Goal: Information Seeking & Learning: Learn about a topic

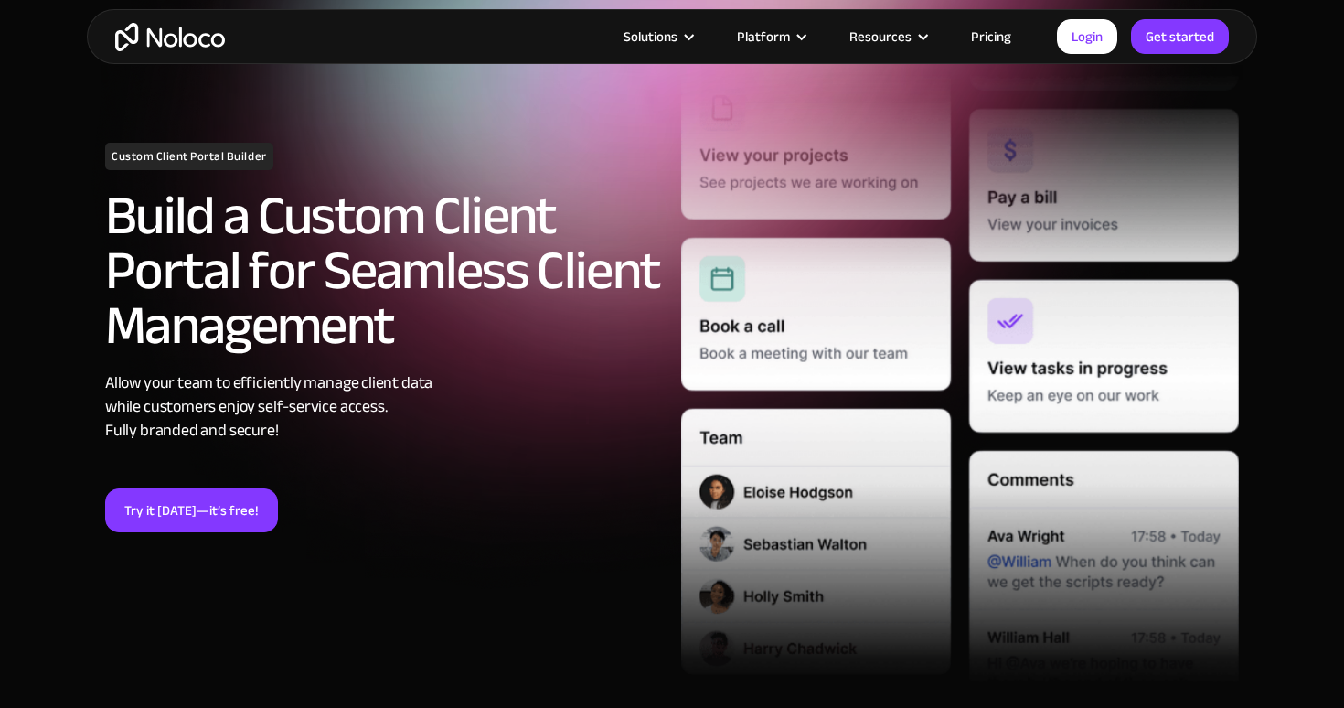
scroll to position [214, 0]
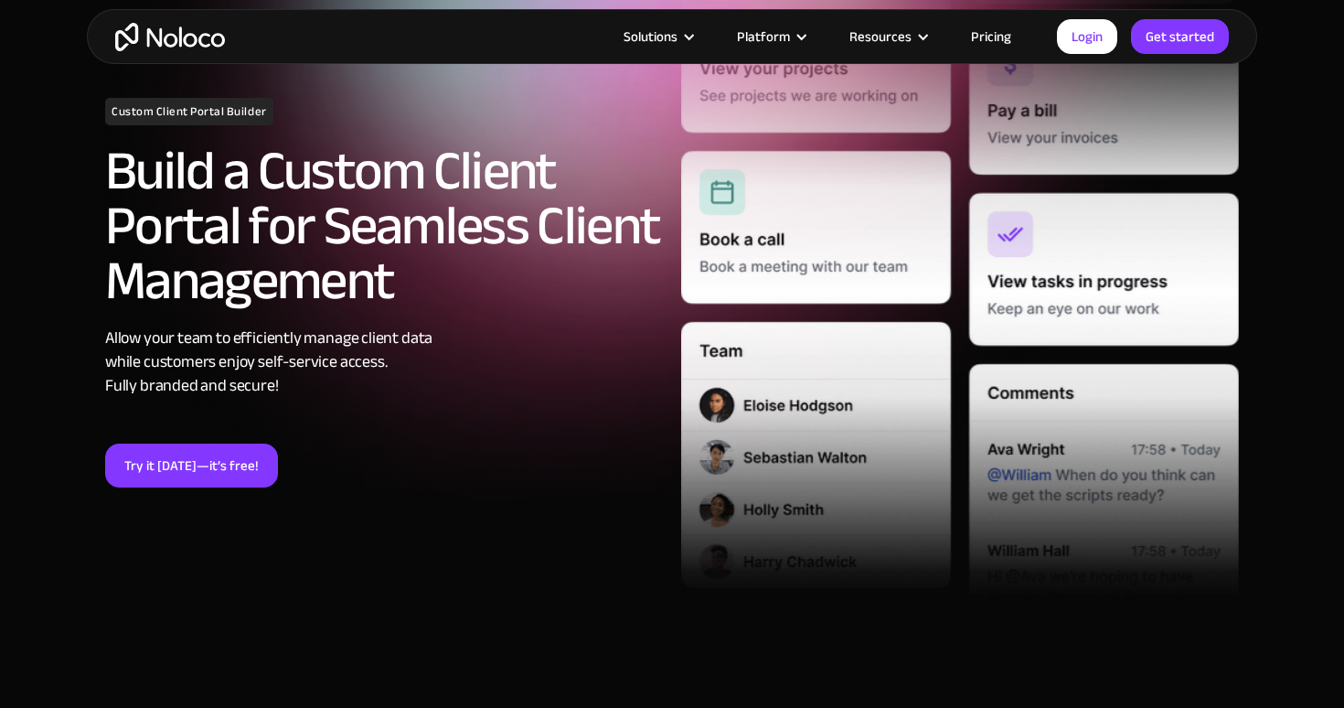
click at [989, 38] on link "Pricing" at bounding box center [991, 37] width 86 height 24
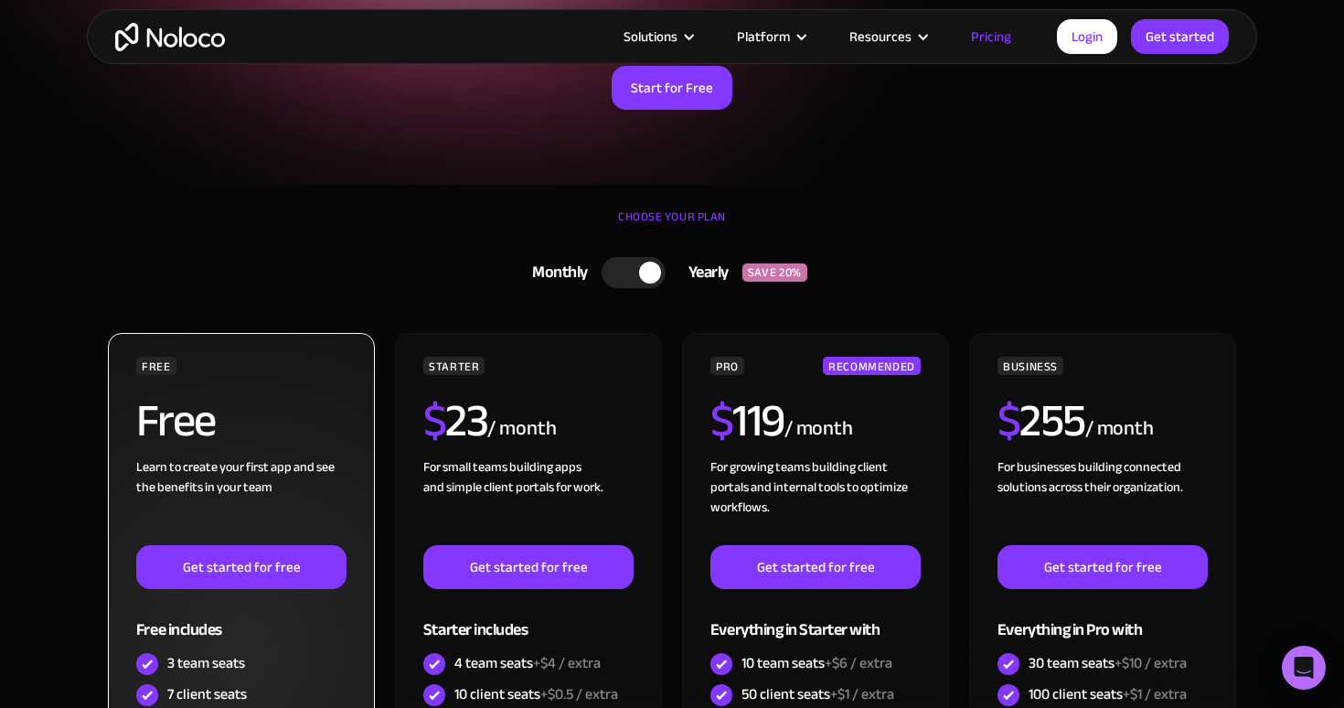
scroll to position [172, 0]
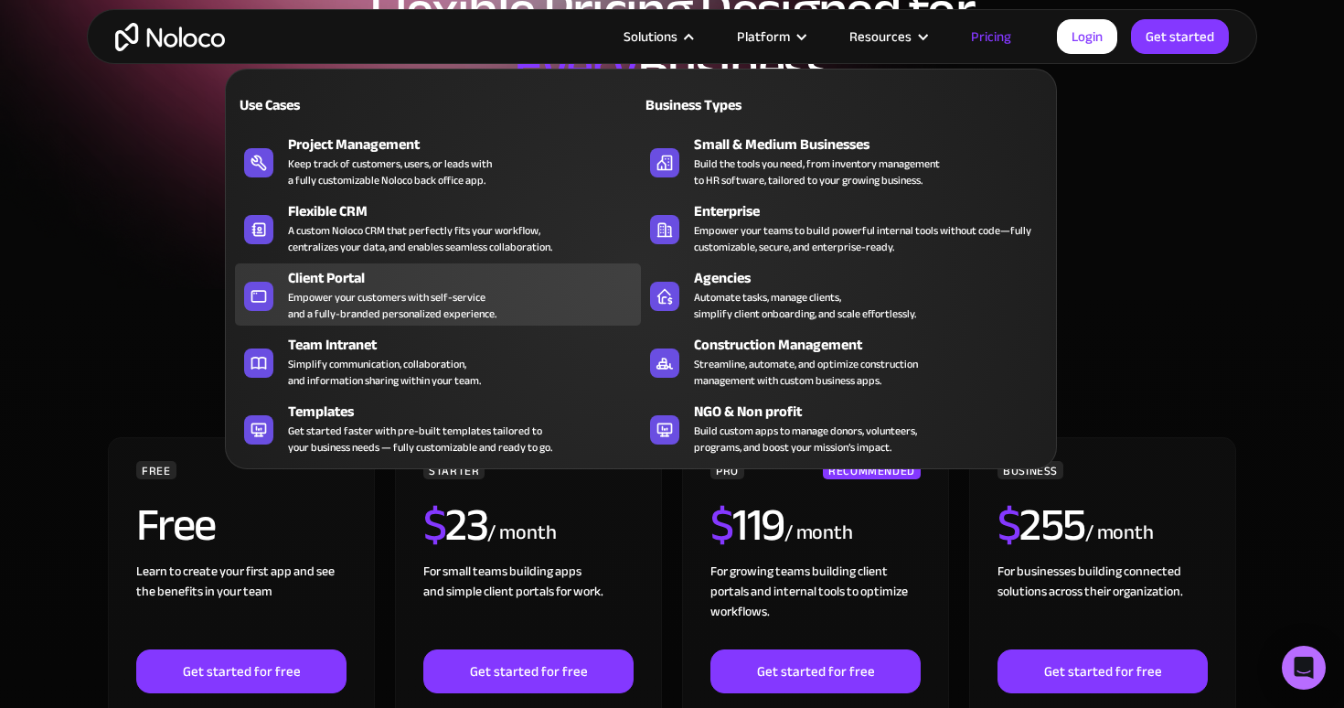
click at [364, 289] on div "Empower your customers with self-service and a fully-branded personalized exper…" at bounding box center [392, 305] width 209 height 33
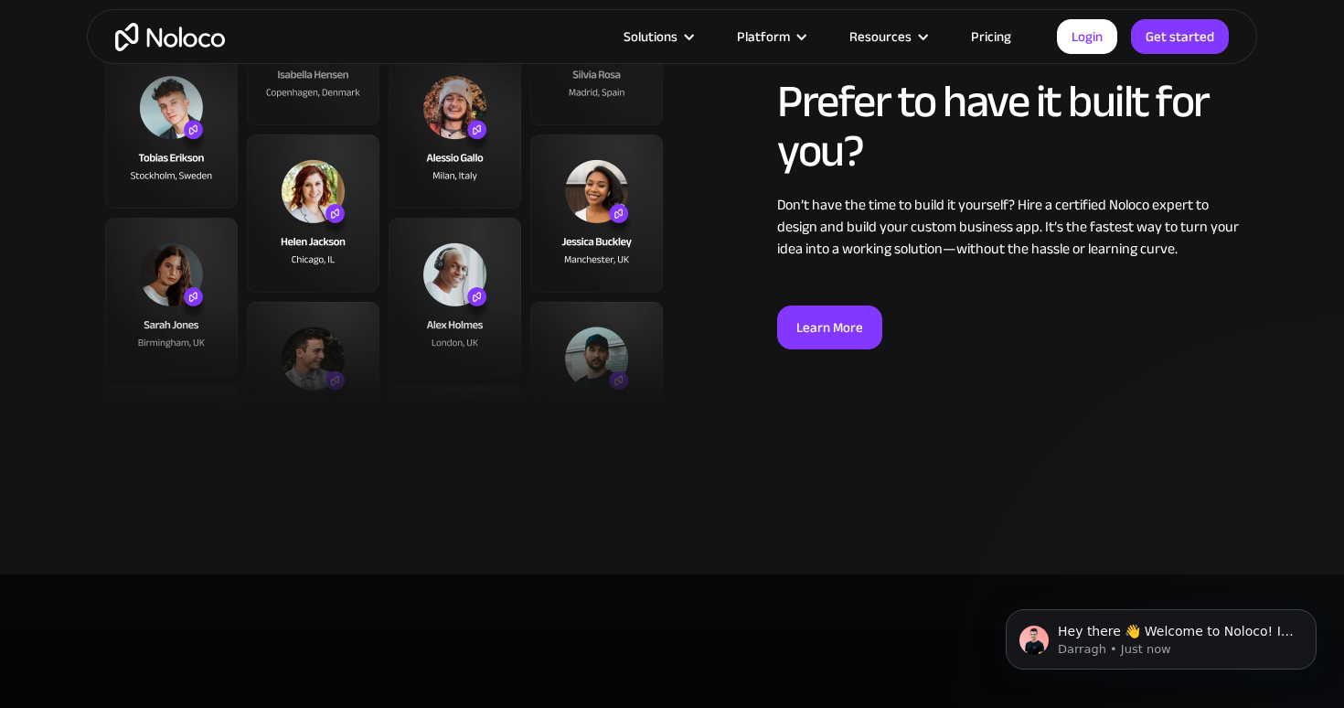
scroll to position [4768, 0]
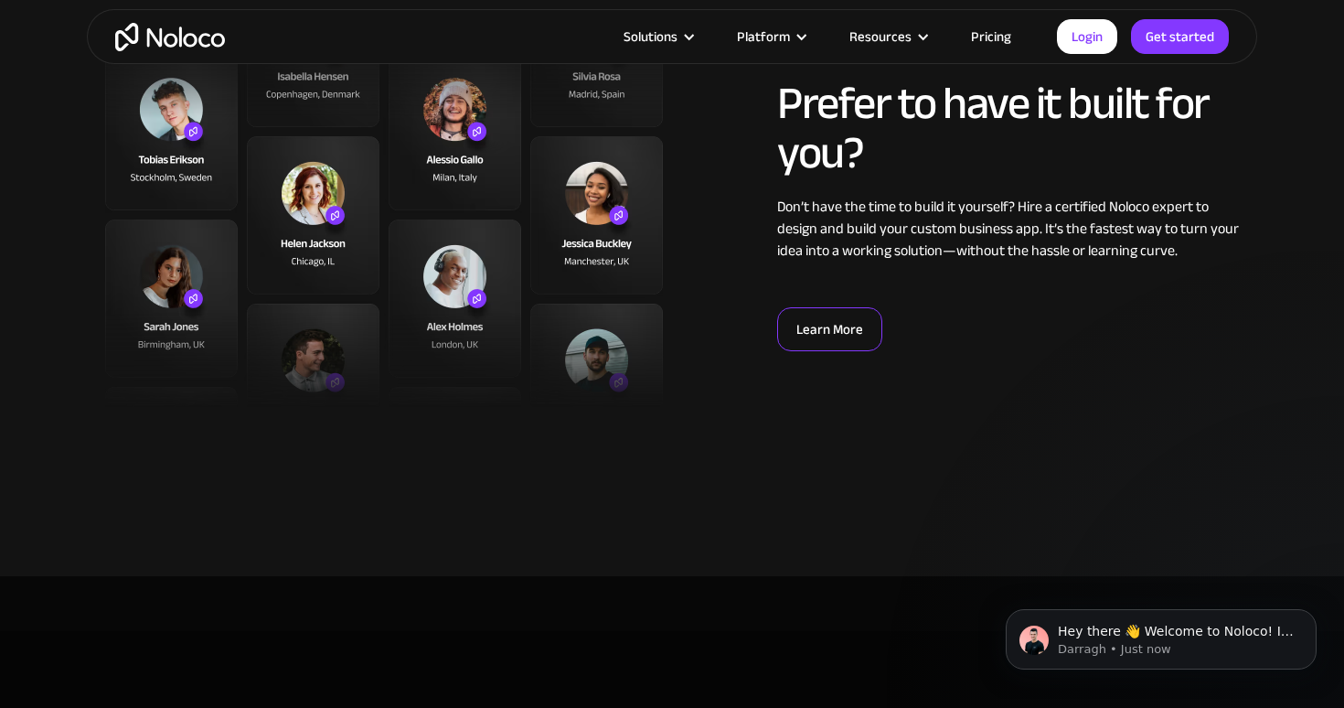
click at [800, 328] on link "Learn More" at bounding box center [829, 329] width 105 height 44
